Goal: Task Accomplishment & Management: Use online tool/utility

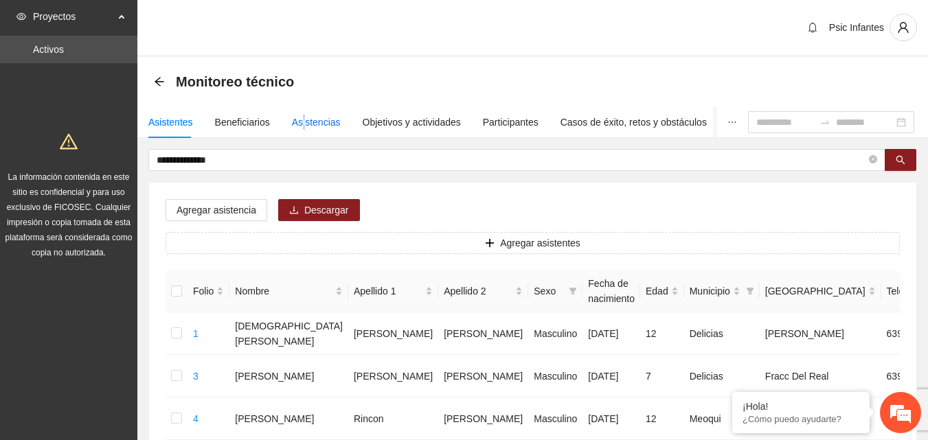
click at [299, 119] on div "Asistencias" at bounding box center [316, 122] width 49 height 15
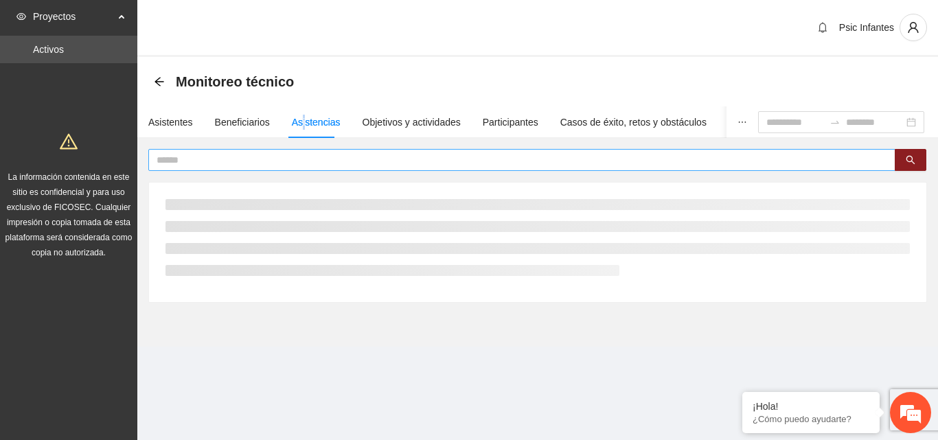
click at [278, 163] on input "text" at bounding box center [517, 159] width 720 height 15
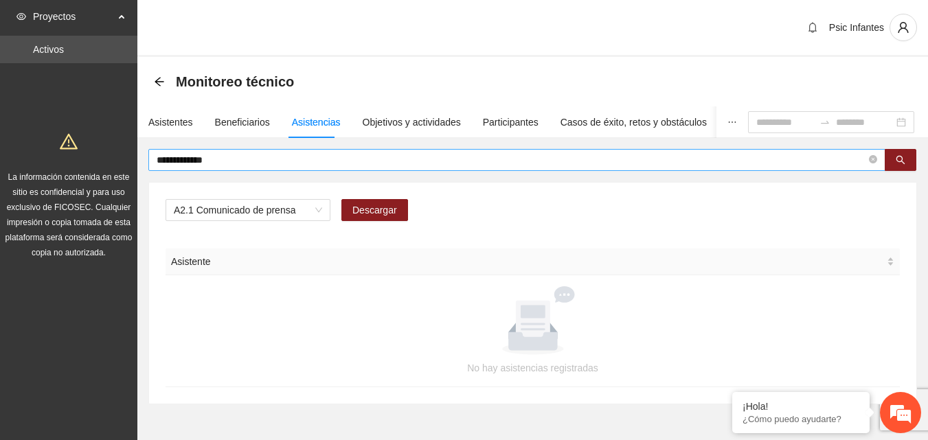
click at [247, 164] on input "**********" at bounding box center [511, 159] width 709 height 15
click at [306, 208] on span "A2.1 Comunicado de prensa" at bounding box center [248, 210] width 148 height 21
type input "**********"
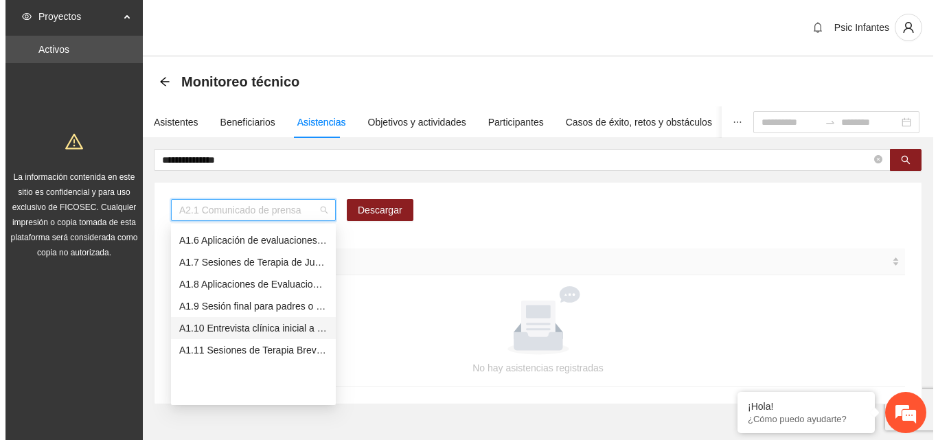
scroll to position [38, 0]
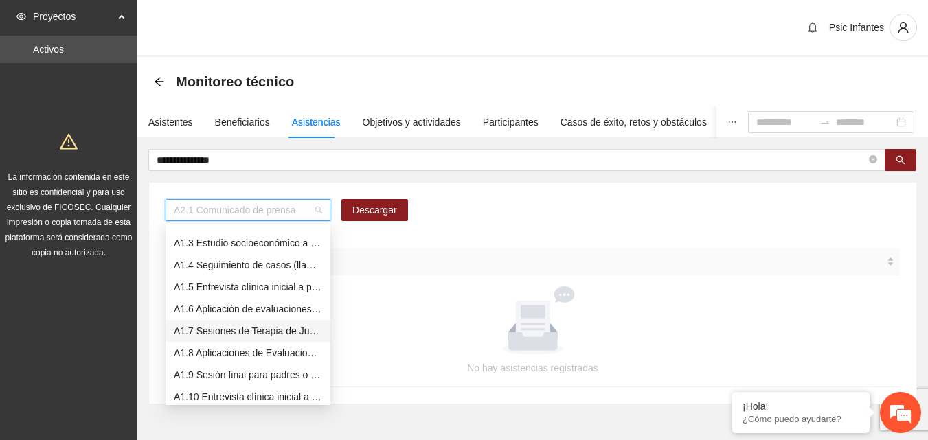
click at [270, 335] on div "A1.7 Sesiones de Terapia de Juego para niños y niñas" at bounding box center [248, 330] width 148 height 15
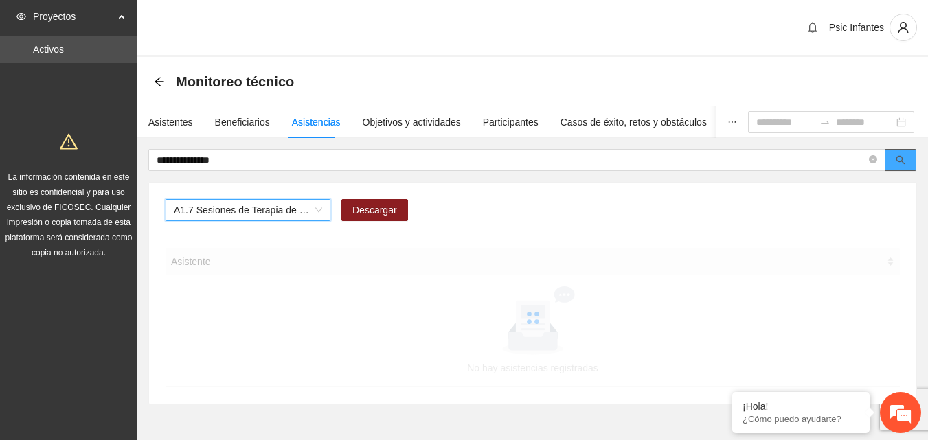
click at [905, 159] on button "button" at bounding box center [900, 160] width 32 height 22
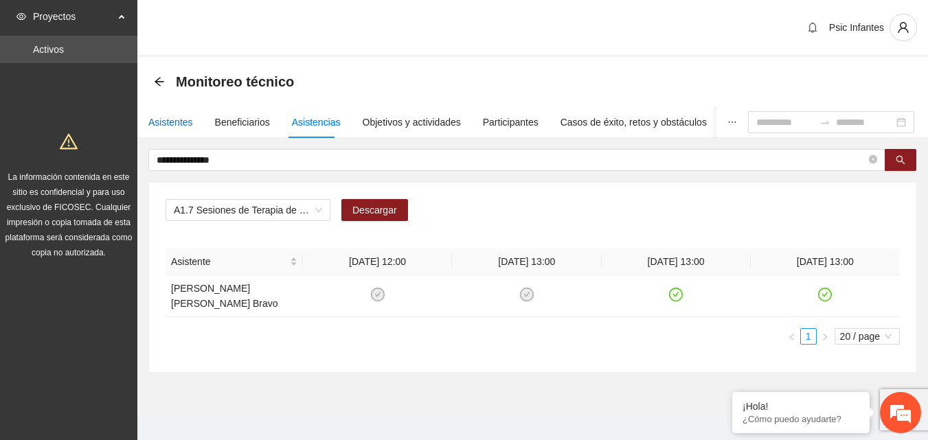
click at [163, 122] on div "Asistentes" at bounding box center [170, 122] width 45 height 15
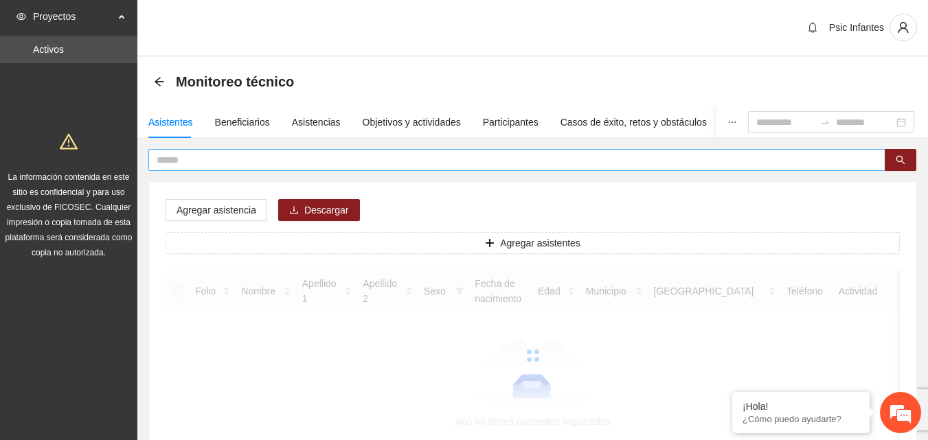
click at [187, 164] on input "text" at bounding box center [511, 159] width 709 height 15
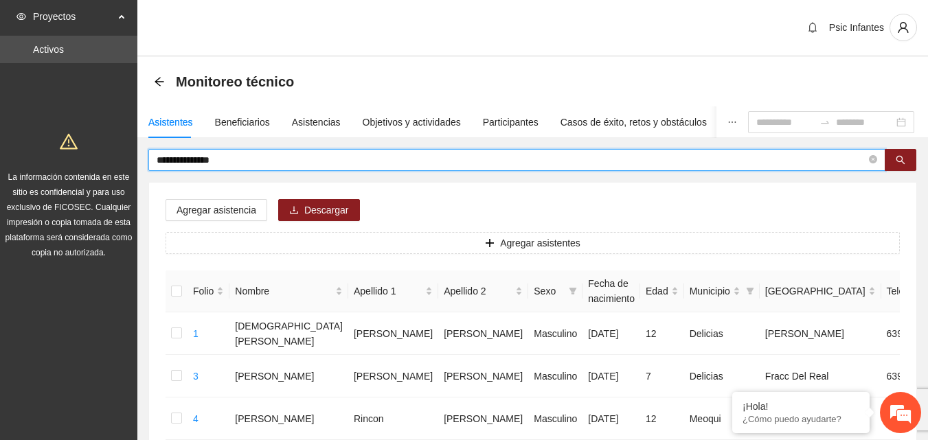
type input "**********"
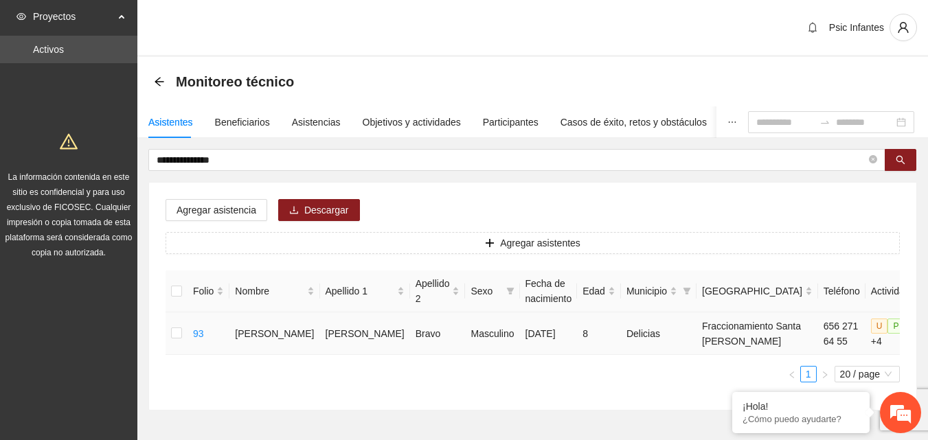
click at [181, 342] on td at bounding box center [176, 333] width 22 height 43
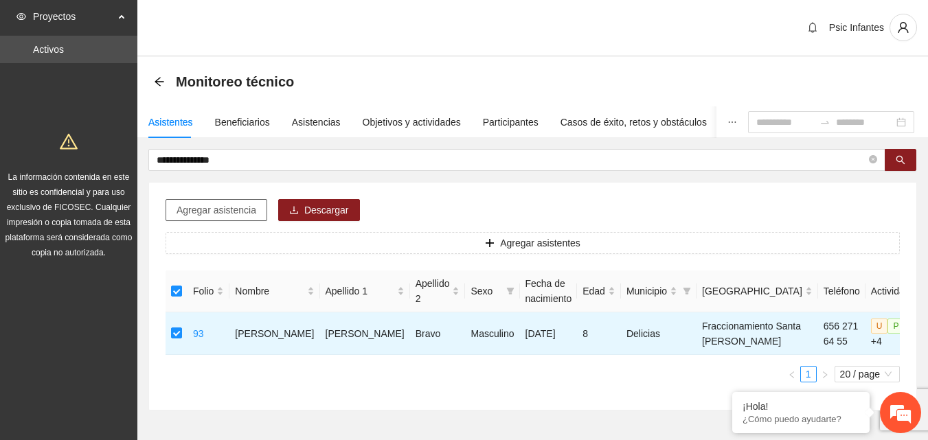
click at [251, 220] on button "Agregar asistencia" at bounding box center [216, 210] width 102 height 22
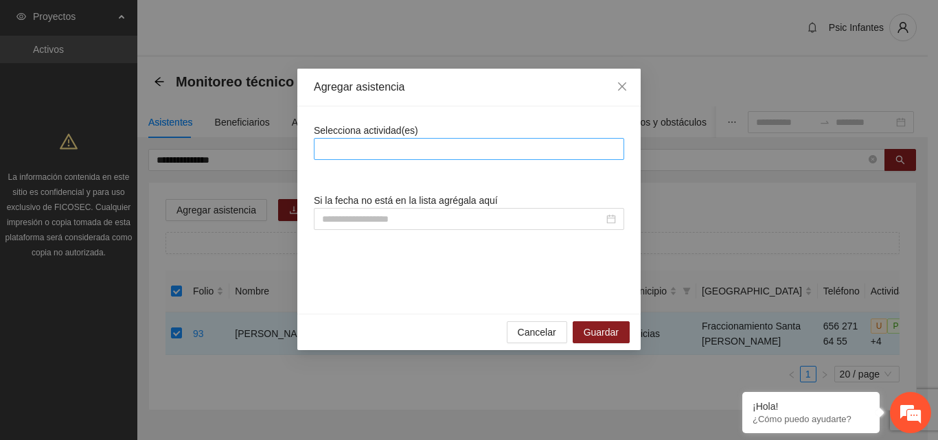
click at [400, 152] on div at bounding box center [469, 149] width 304 height 16
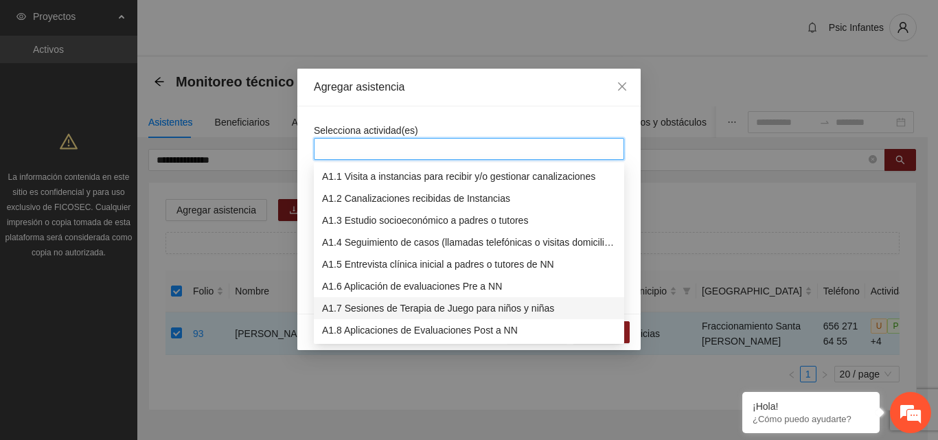
drag, startPoint x: 400, startPoint y: 312, endPoint x: 407, endPoint y: 309, distance: 7.1
click at [402, 312] on div "A1.7 Sesiones de Terapia de Juego para niños y niñas" at bounding box center [469, 308] width 294 height 15
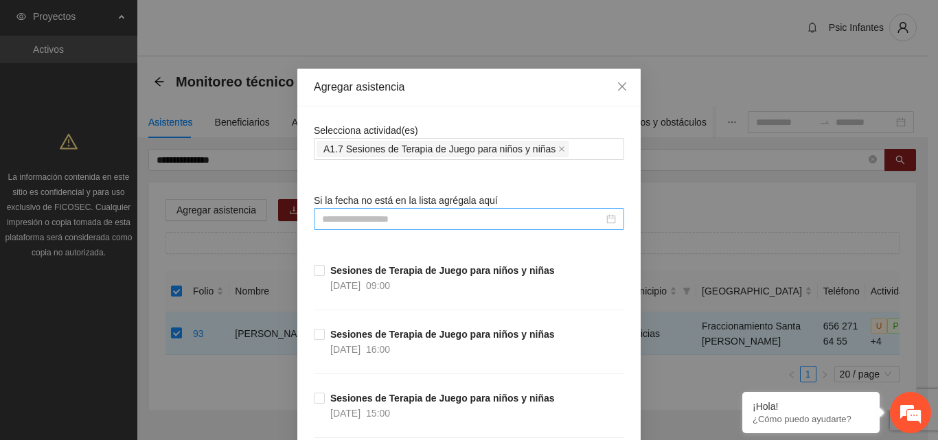
click at [479, 222] on input at bounding box center [463, 219] width 282 height 15
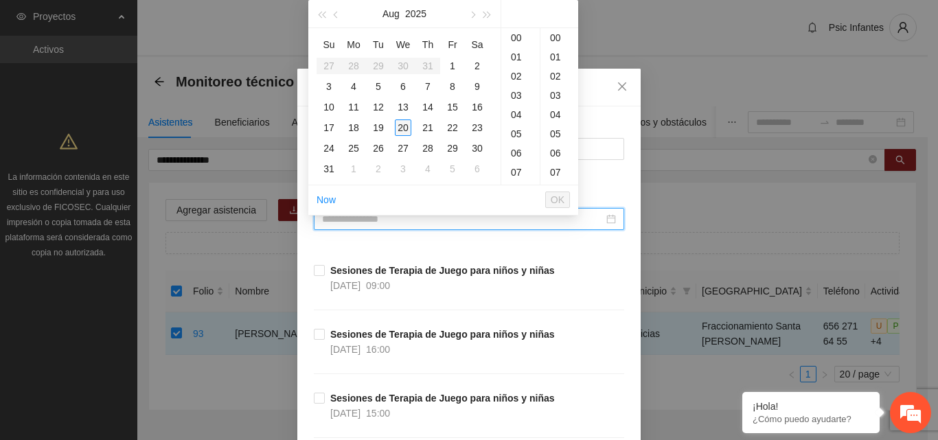
click at [407, 131] on div "20" at bounding box center [403, 127] width 16 height 16
click at [556, 40] on div "00" at bounding box center [559, 37] width 38 height 19
type input "**********"
click at [556, 197] on span "OK" at bounding box center [558, 199] width 14 height 15
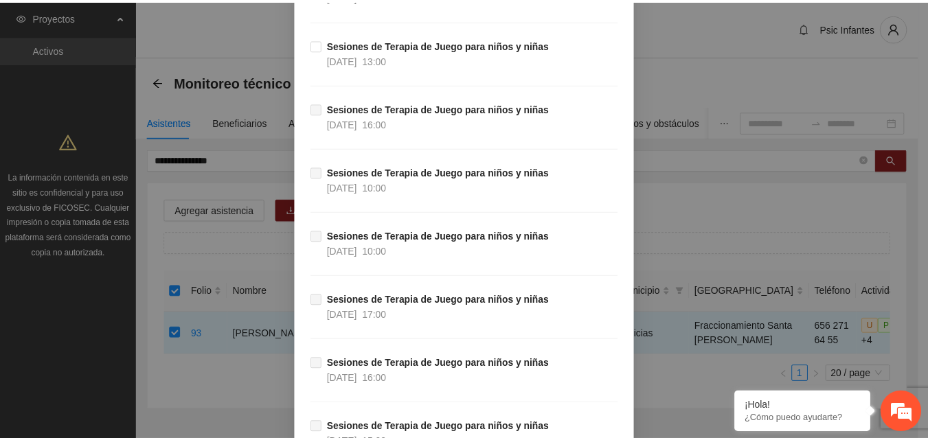
scroll to position [10783, 0]
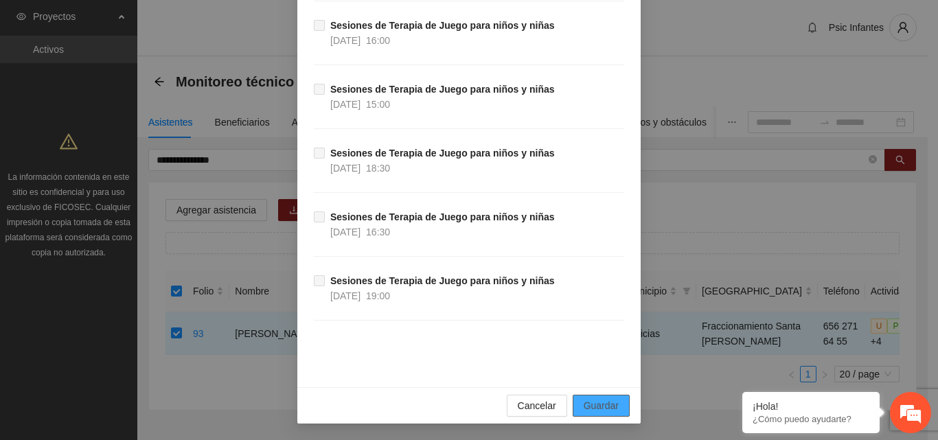
click at [591, 404] on span "Guardar" at bounding box center [601, 405] width 35 height 15
